Goal: Navigation & Orientation: Find specific page/section

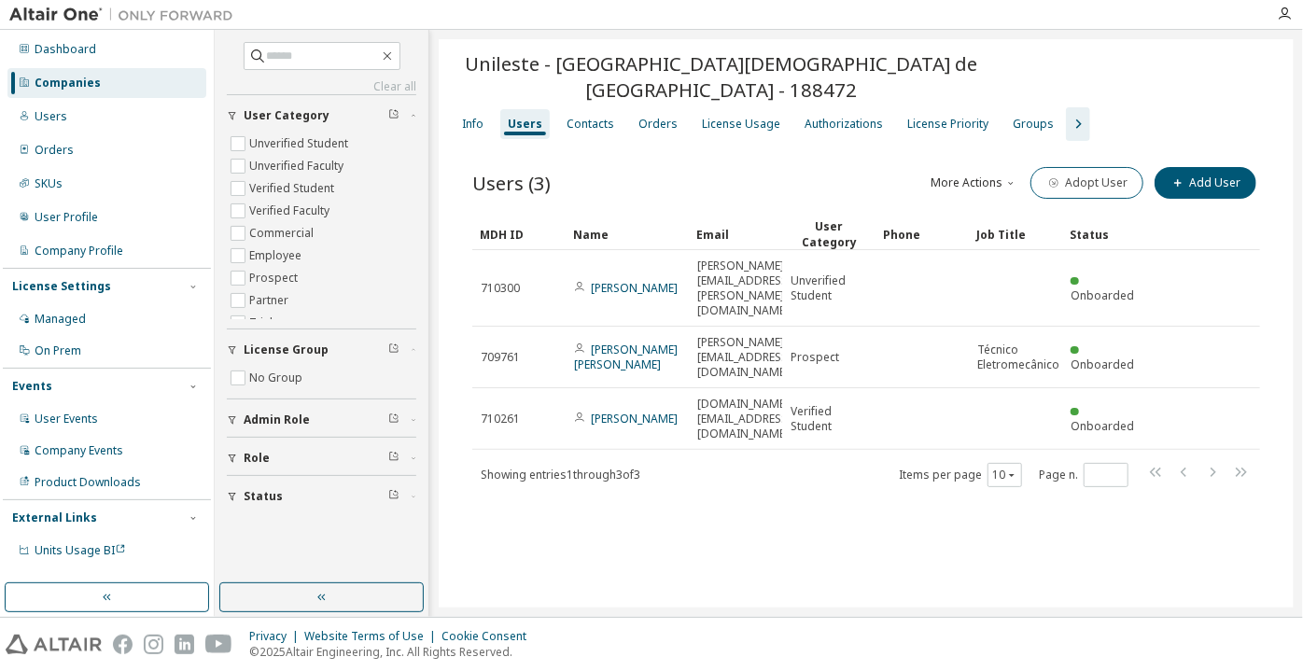
click at [142, 74] on div "Companies" at bounding box center [106, 83] width 199 height 30
click at [117, 80] on div "Companies" at bounding box center [106, 83] width 199 height 30
